Goal: Information Seeking & Learning: Learn about a topic

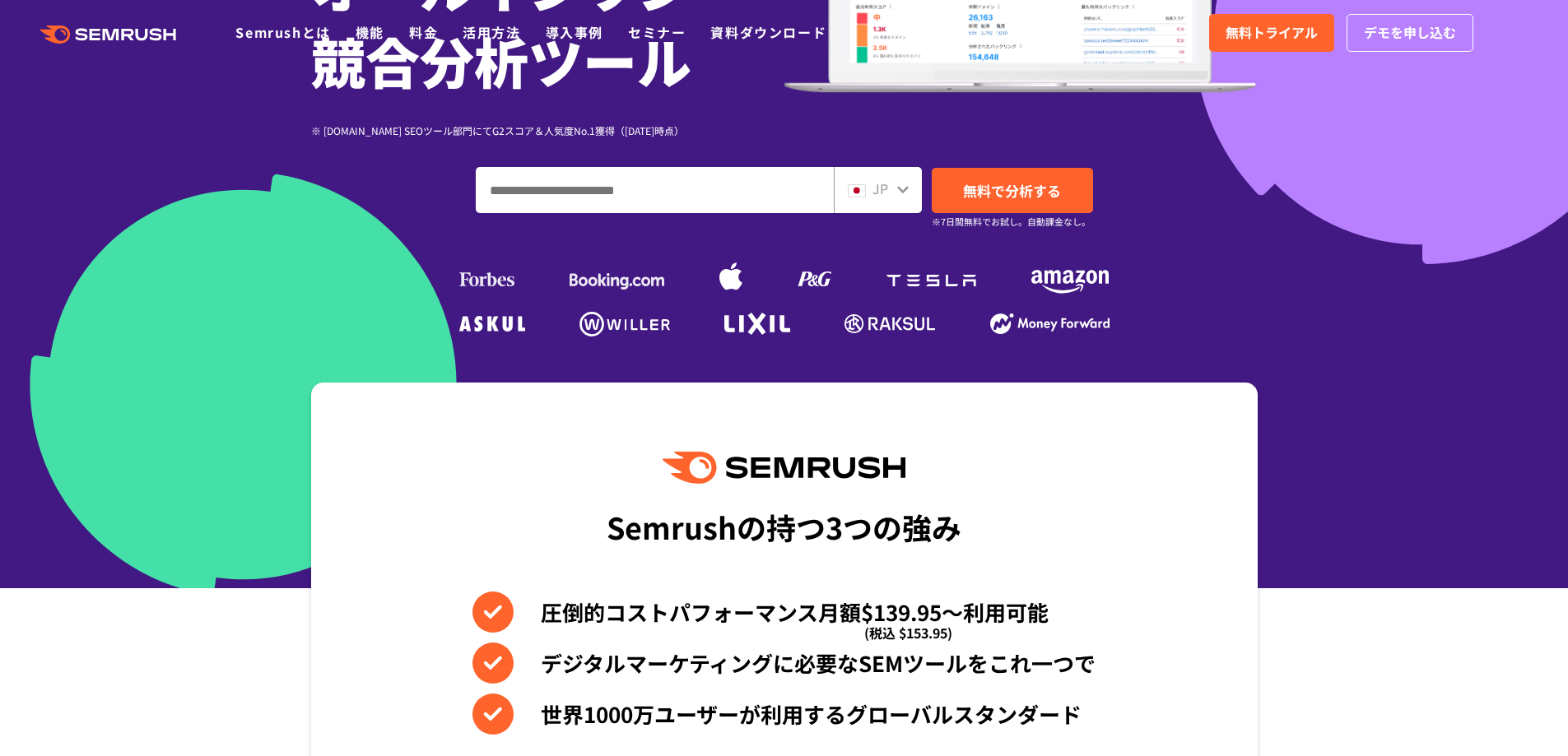
click at [569, 183] on input "ドメイン、キーワードまたはURLを入力してください" at bounding box center [655, 190] width 357 height 45
drag, startPoint x: 916, startPoint y: 200, endPoint x: 901, endPoint y: 193, distance: 16.6
click at [912, 198] on div "JP" at bounding box center [878, 190] width 88 height 46
click at [886, 189] on span "JP" at bounding box center [880, 188] width 16 height 20
click at [699, 191] on input "ドメイン、キーワードまたはURLを入力してください" at bounding box center [655, 190] width 357 height 45
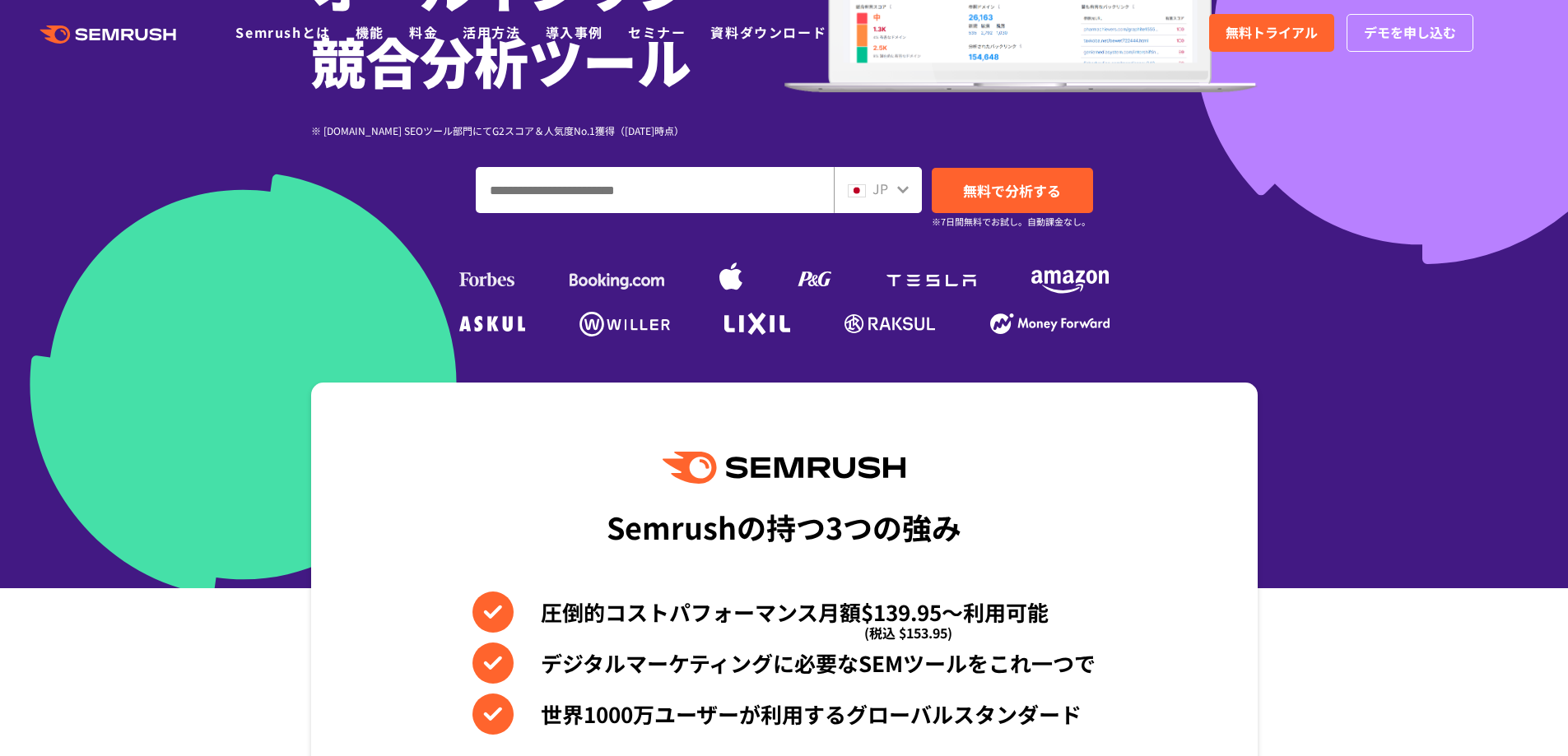
paste input "**********"
drag, startPoint x: 670, startPoint y: 192, endPoint x: -101, endPoint y: 219, distance: 771.5
paste input "ドメイン、キーワードまたはURLを入力してください"
type input "**********"
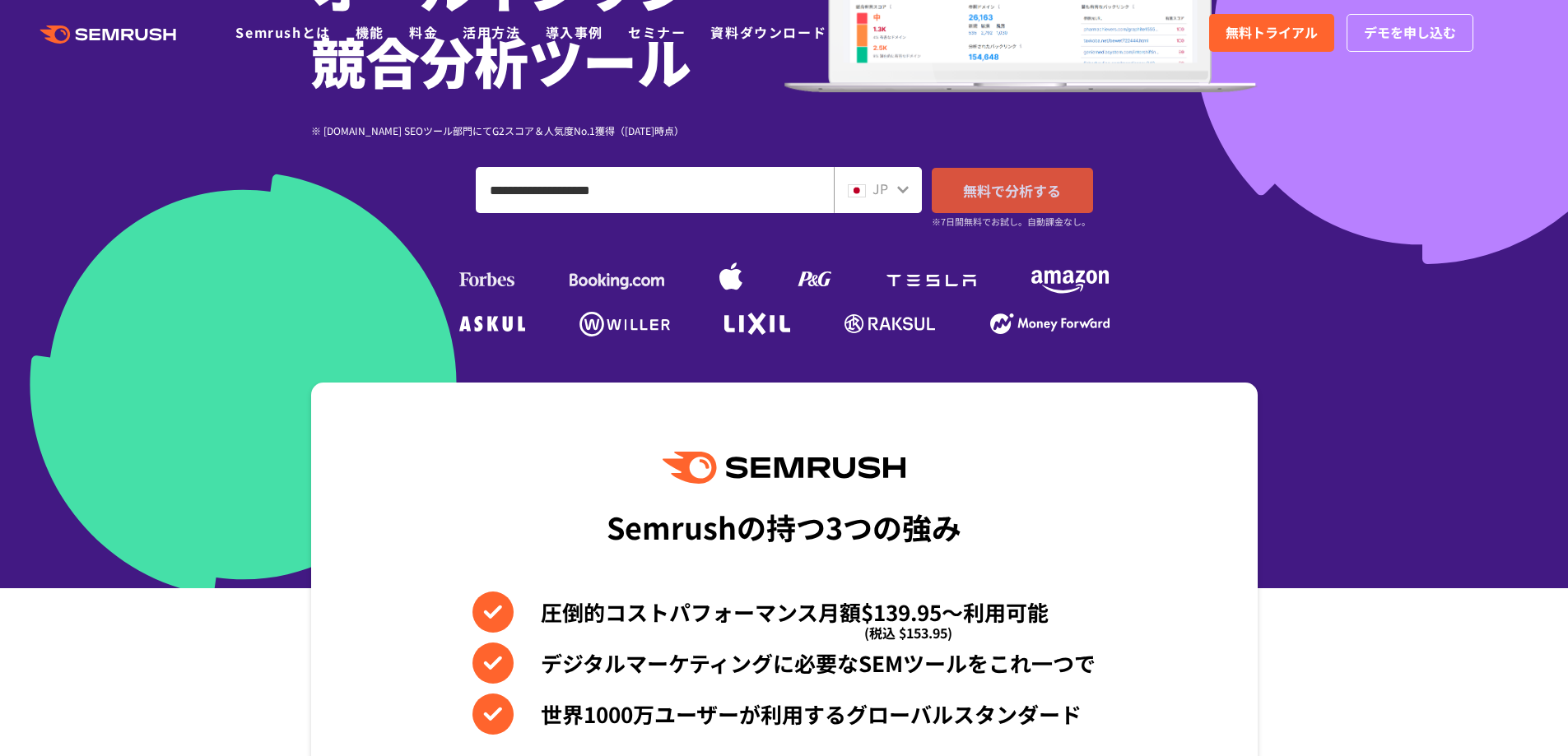
drag, startPoint x: 1037, startPoint y: 192, endPoint x: 1086, endPoint y: 193, distance: 49.0
click at [1038, 192] on span "無料で分析する" at bounding box center [1012, 191] width 98 height 21
